Goal: Complete application form

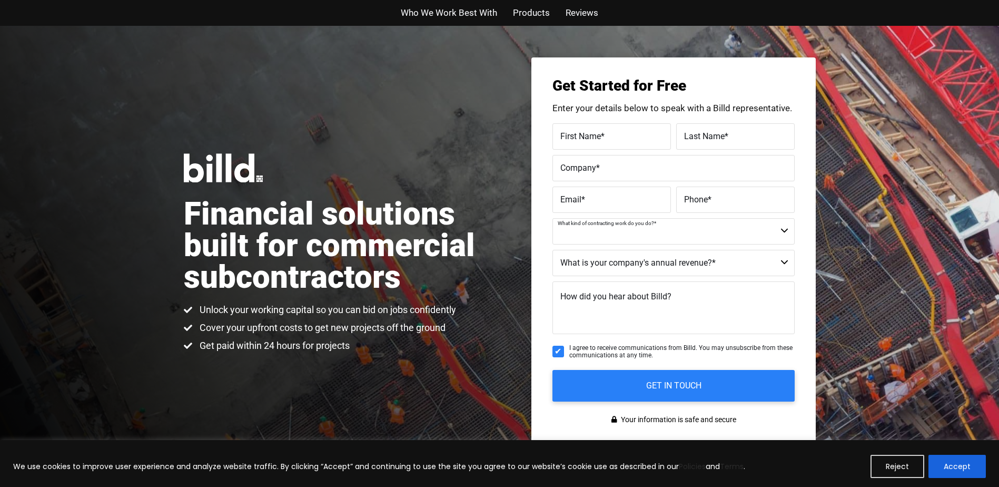
click at [701, 232] on select "Commercial Commercial and Residential Residential Not a Contractor" at bounding box center [674, 231] width 242 height 26
select select "Commercial"
click at [553, 218] on select "Commercial Commercial and Residential Residential Not a Contractor" at bounding box center [674, 231] width 242 height 26
click at [603, 259] on select "$40M + $25M - $40M $8M - $25M $4M - $8M $2M - $4M $1M - $2M Less than $1M" at bounding box center [674, 263] width 242 height 26
select select "$2M - $4M"
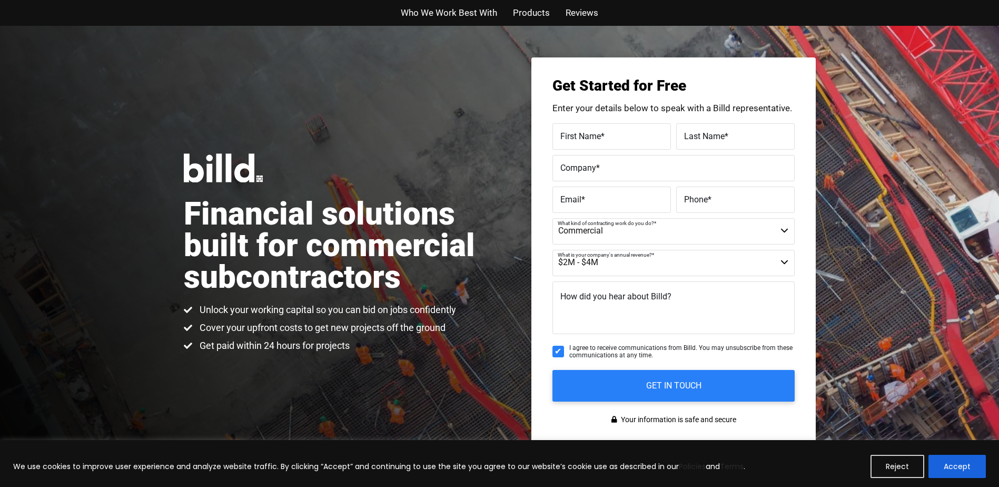
click at [553, 250] on select "$40M + $25M - $40M $8M - $25M $4M - $8M $2M - $4M $1M - $2M Less than $1M" at bounding box center [674, 263] width 242 height 26
click at [603, 296] on span "How did you hear about Billd?" at bounding box center [615, 296] width 111 height 10
click at [603, 296] on textarea "How did you hear about Billd?" at bounding box center [674, 307] width 242 height 53
type textarea "Online Ad"
click at [603, 134] on span "*" at bounding box center [603, 136] width 4 height 10
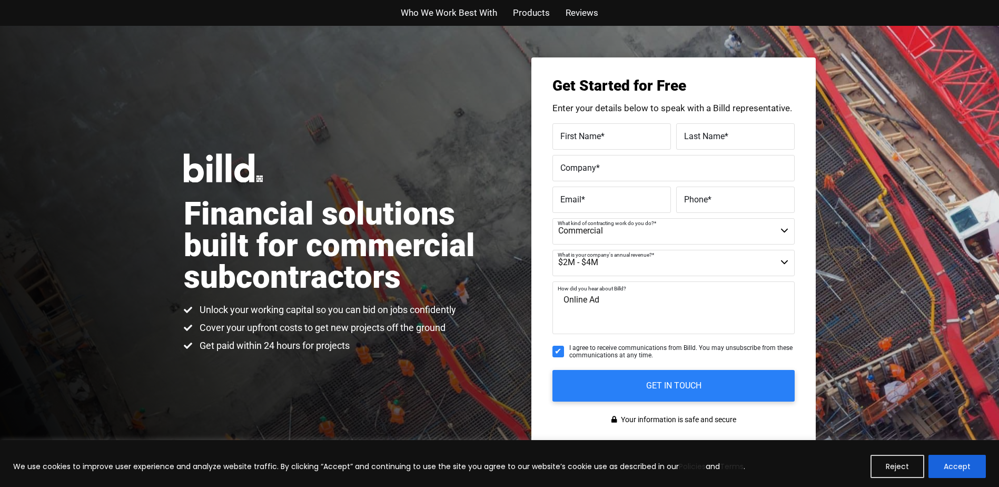
click at [603, 134] on input "First Name *" at bounding box center [612, 136] width 119 height 26
type input "Rodney"
type input "Larson"
type input "Terra Technics LLC"
type input "m"
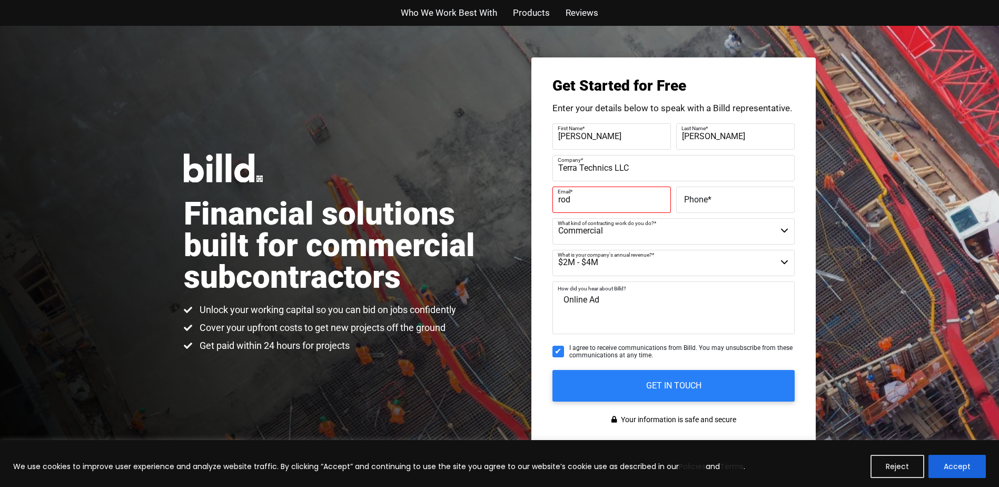
type input "rod@terratechnics.com"
click at [759, 203] on input "(360) 772-1993" at bounding box center [735, 199] width 119 height 26
drag, startPoint x: 759, startPoint y: 203, endPoint x: 703, endPoint y: 195, distance: 55.9
click at [703, 195] on div "Phone * (360) 772-1993" at bounding box center [734, 199] width 121 height 26
type input "(360) 852-0702"
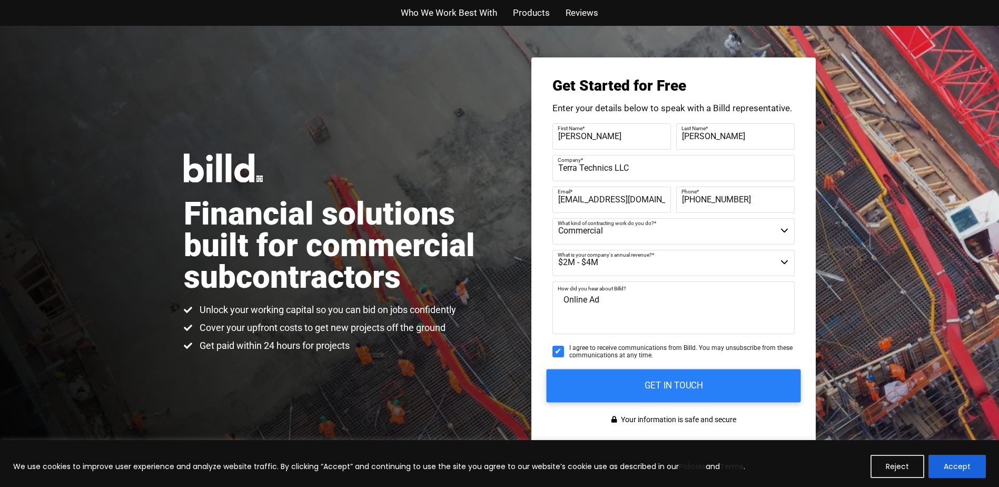
click at [707, 391] on input "GET IN TOUCH" at bounding box center [673, 385] width 254 height 33
